Goal: Obtain resource: Download file/media

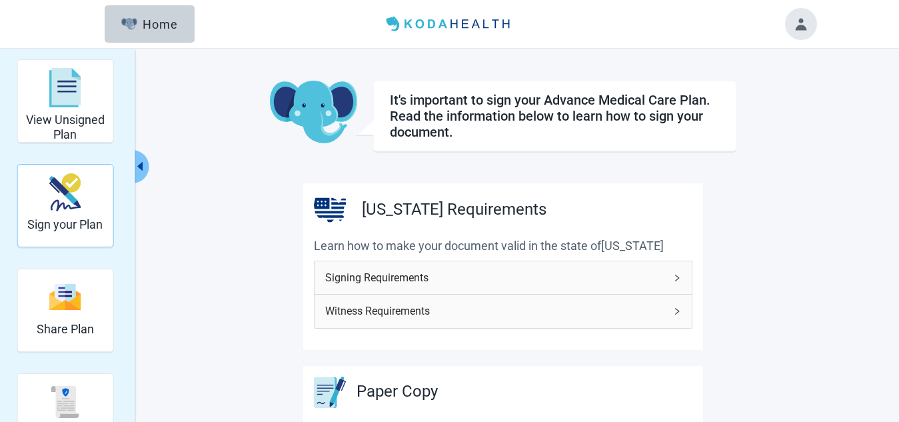
click at [69, 199] on img "Sign your Plan" at bounding box center [65, 192] width 32 height 38
click at [84, 184] on div "Sign your Plan" at bounding box center [64, 192] width 75 height 50
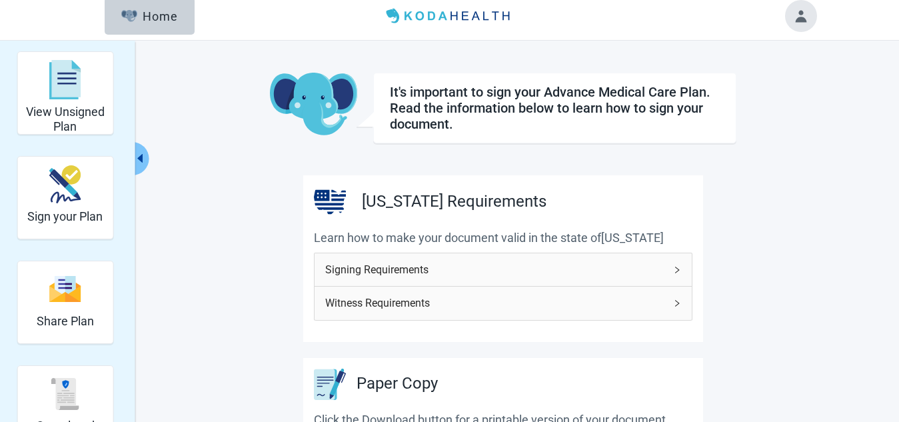
scroll to position [9, 0]
click at [61, 210] on h2 "Sign your Plan" at bounding box center [64, 216] width 75 height 15
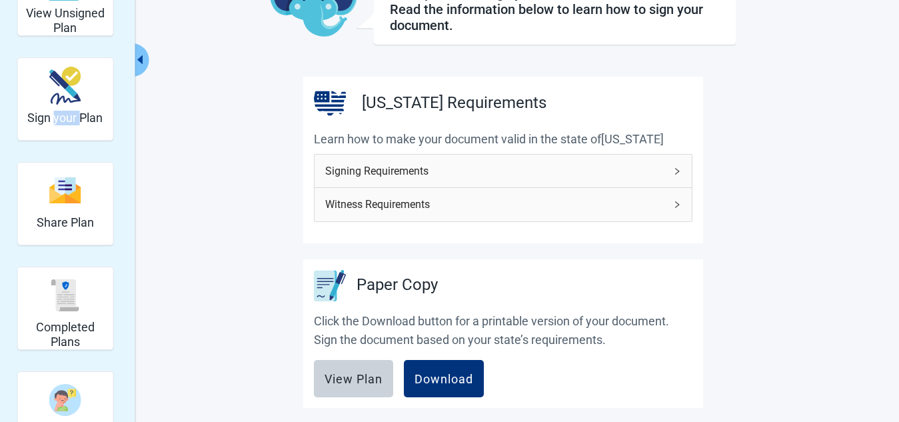
scroll to position [0, 0]
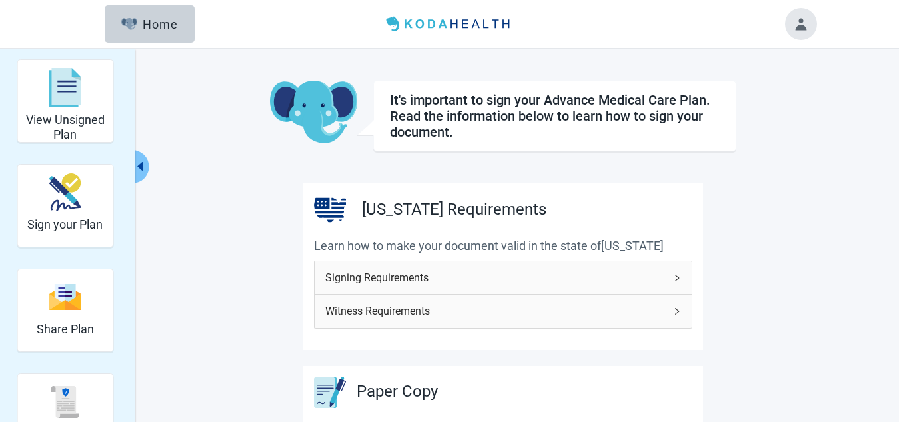
click at [678, 277] on icon "right" at bounding box center [677, 278] width 8 height 8
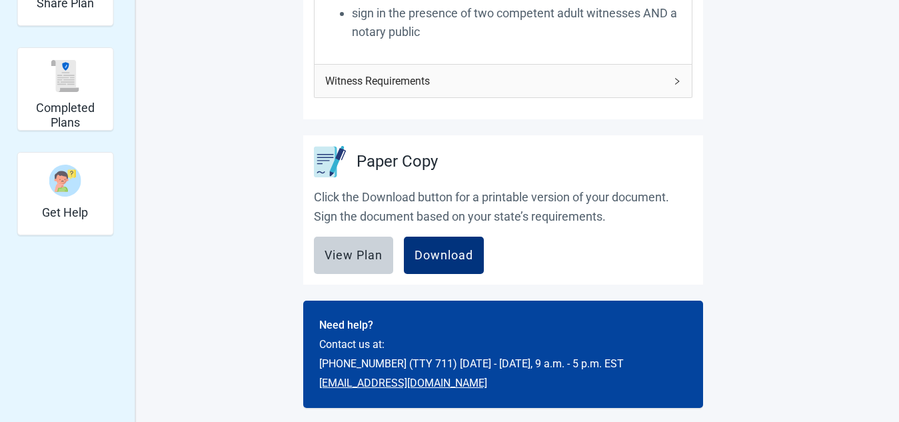
scroll to position [329, 0]
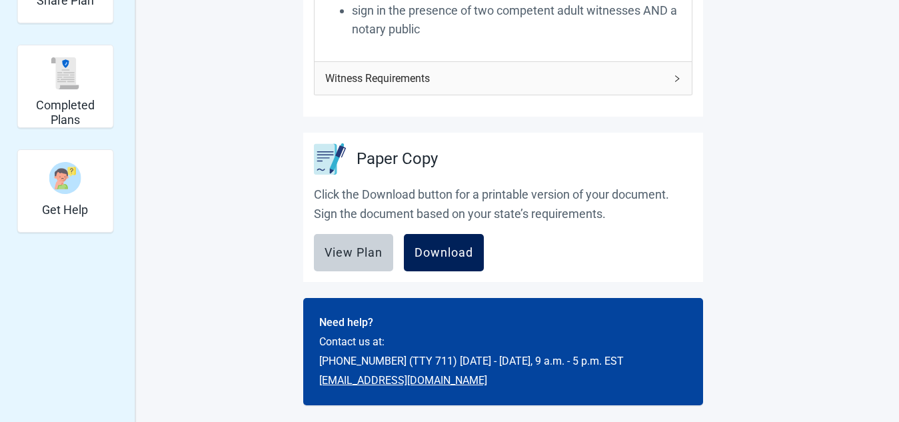
click at [438, 259] on div "Download" at bounding box center [444, 252] width 59 height 13
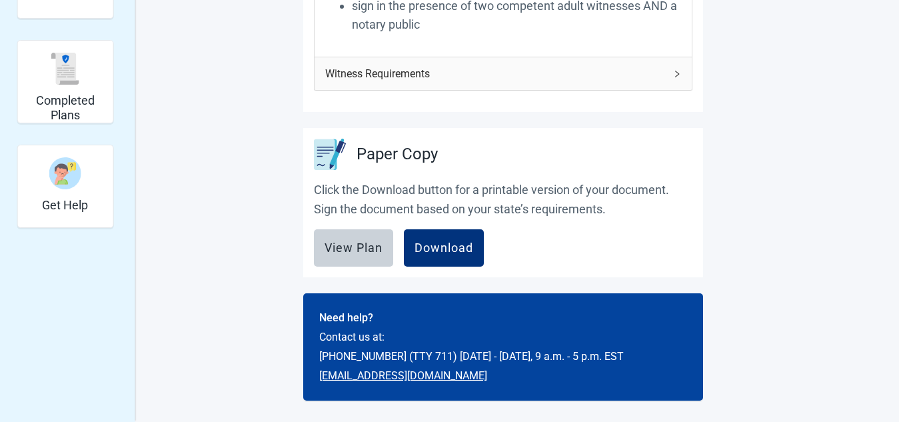
click at [406, 197] on p "Click the Download button for a printable version of your document. Sign the do…" at bounding box center [503, 200] width 379 height 38
drag, startPoint x: 459, startPoint y: 252, endPoint x: 416, endPoint y: 291, distance: 58.5
click at [416, 291] on div "[US_STATE] Requirements Learn how to make your document valid in the state of […" at bounding box center [503, 125] width 400 height 551
click at [474, 240] on button "Download" at bounding box center [444, 247] width 80 height 37
click at [474, 240] on div "View Plan Download" at bounding box center [503, 247] width 379 height 37
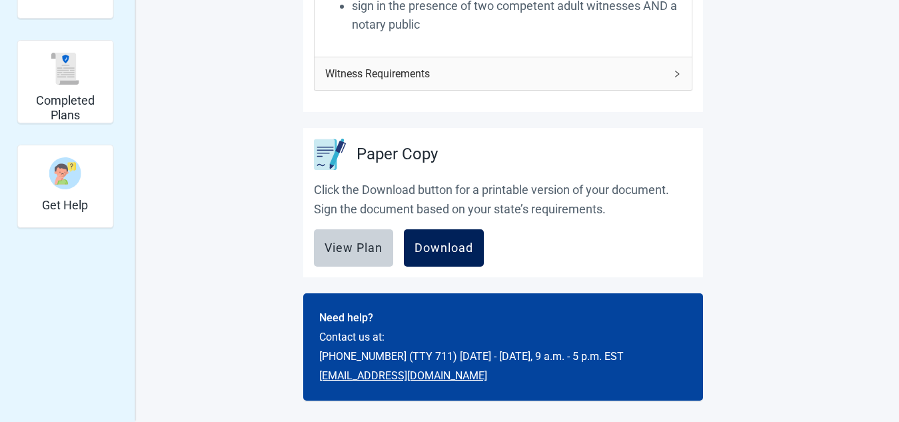
click at [474, 240] on div "View Plan Download" at bounding box center [503, 247] width 379 height 37
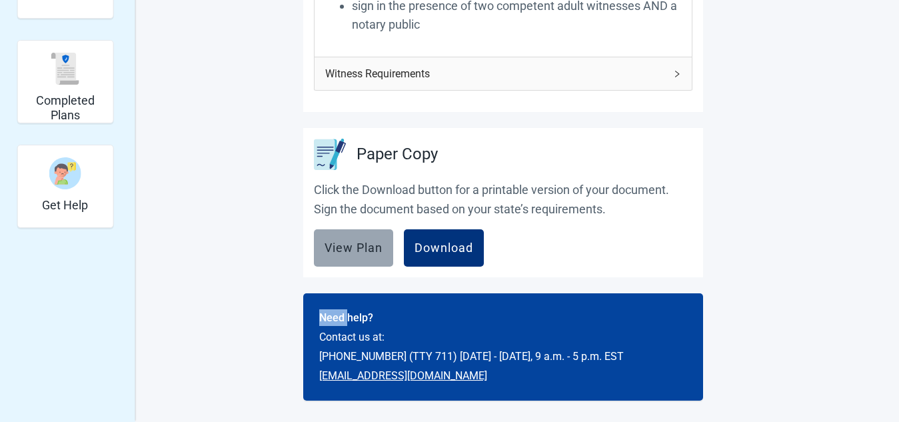
click at [349, 242] on div "View Plan" at bounding box center [354, 247] width 58 height 13
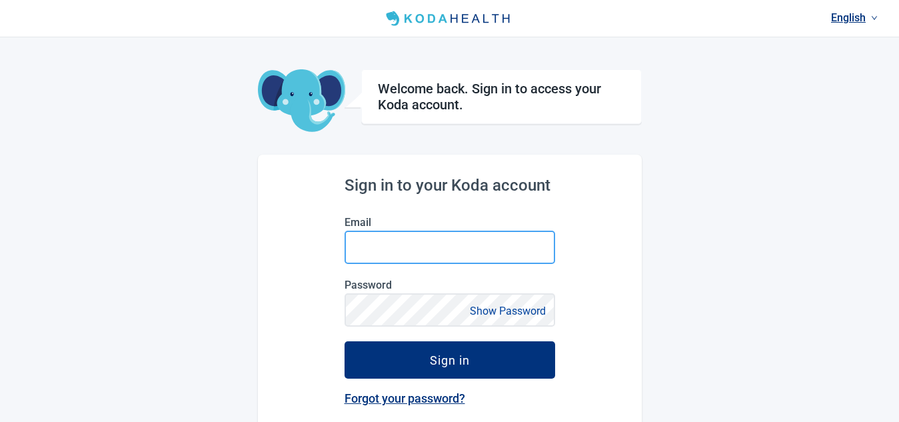
type input "[EMAIL_ADDRESS][DOMAIN_NAME]"
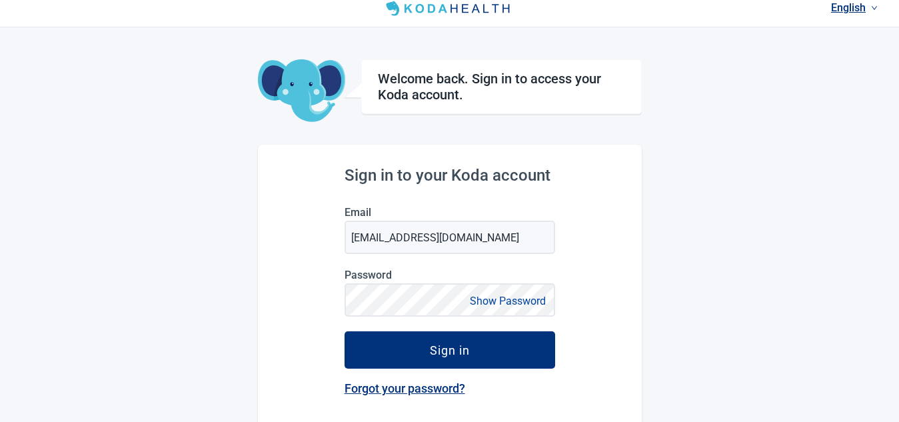
scroll to position [13, 0]
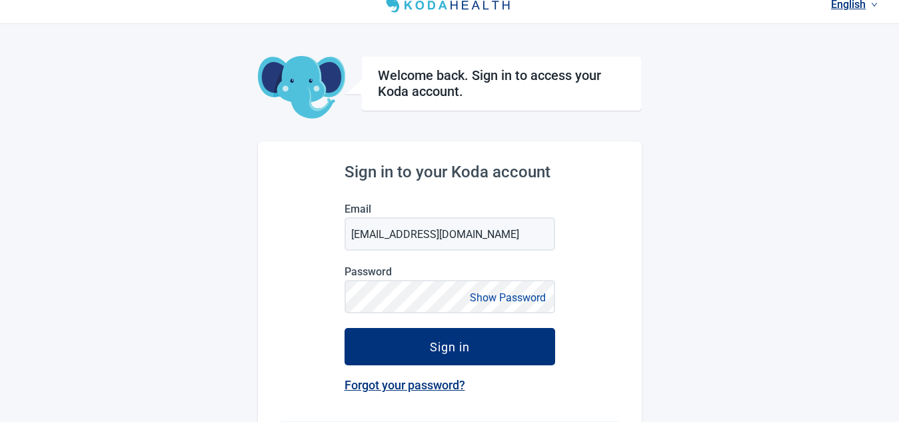
click at [846, 35] on div "English Welcome back. Sign in to access your Koda account. Sign in to your Koda…" at bounding box center [449, 265] width 899 height 557
